Goal: Find specific page/section: Find specific page/section

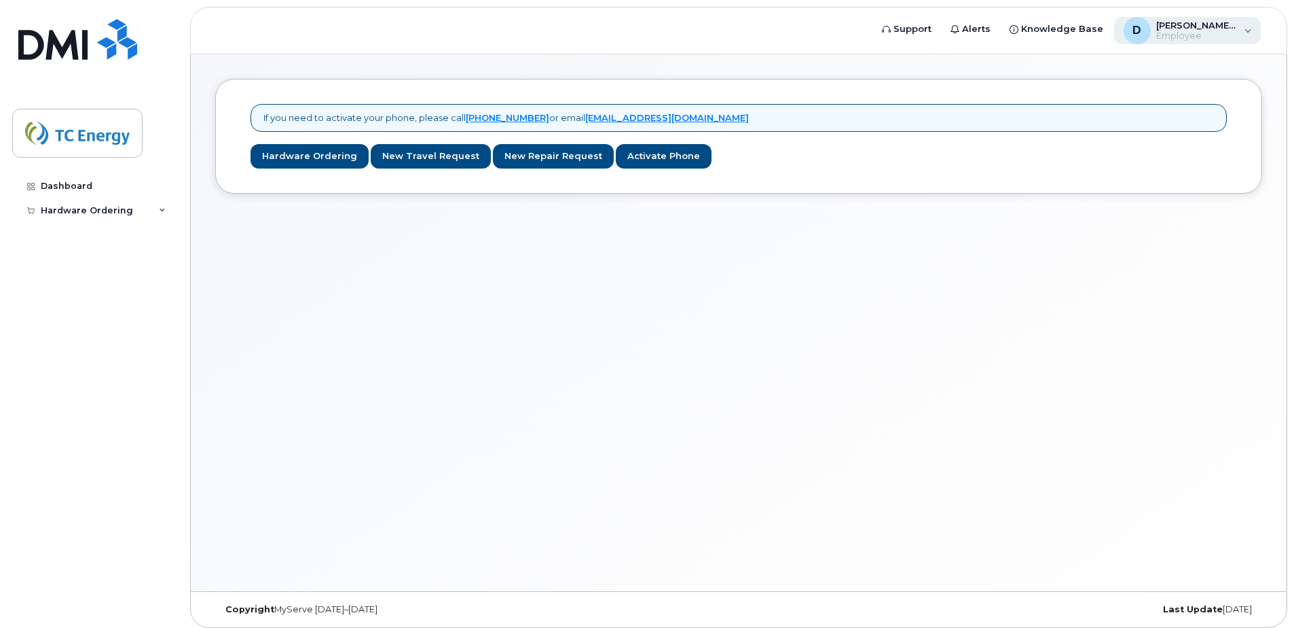
click at [1247, 28] on div "D diana_sembrat@tcenergy.com Employee" at bounding box center [1187, 30] width 147 height 27
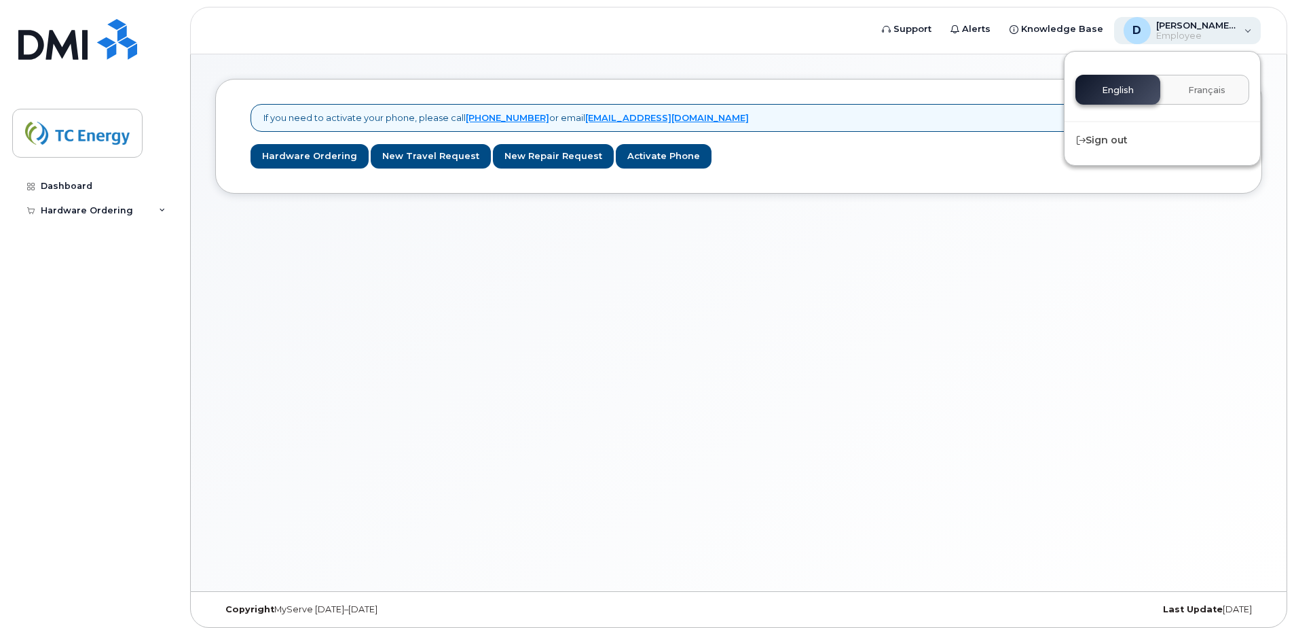
click at [1245, 33] on div "D diana_sembrat@tcenergy.com Employee" at bounding box center [1187, 30] width 147 height 27
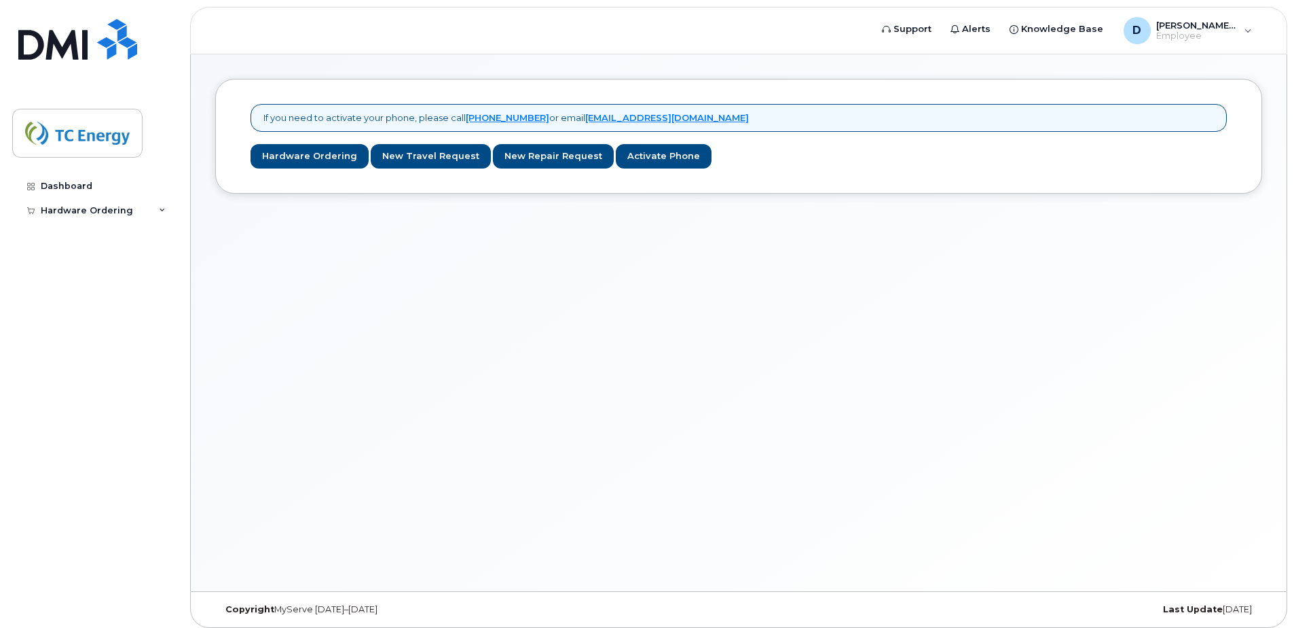
click at [879, 321] on div "If you need to activate your phone, please call 1-877-689-8289 or email helpdes…" at bounding box center [739, 322] width 1096 height 537
click at [61, 182] on div "Dashboard" at bounding box center [67, 186] width 52 height 11
